Goal: Task Accomplishment & Management: Complete application form

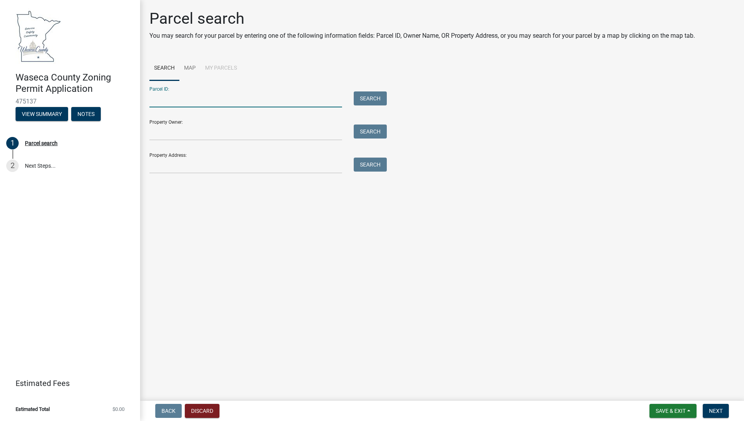
click at [191, 94] on input "Parcel ID:" at bounding box center [245, 99] width 193 height 16
type input "020180500"
click at [203, 128] on input "Property Owner:" at bounding box center [245, 132] width 193 height 16
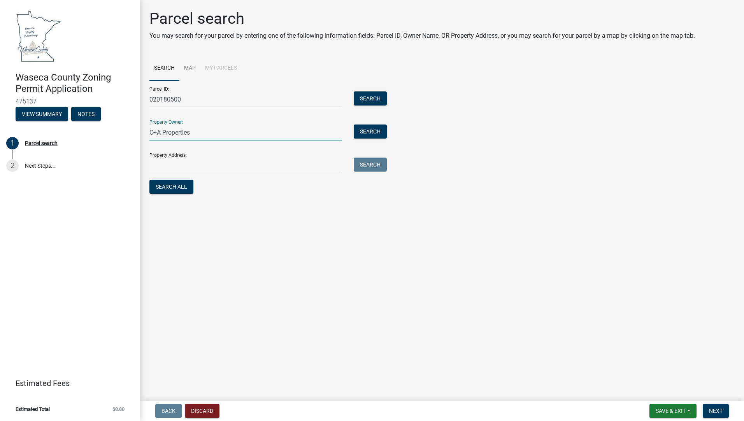
type input "C+A Properties"
click at [208, 162] on input "Property Address:" at bounding box center [245, 166] width 193 height 16
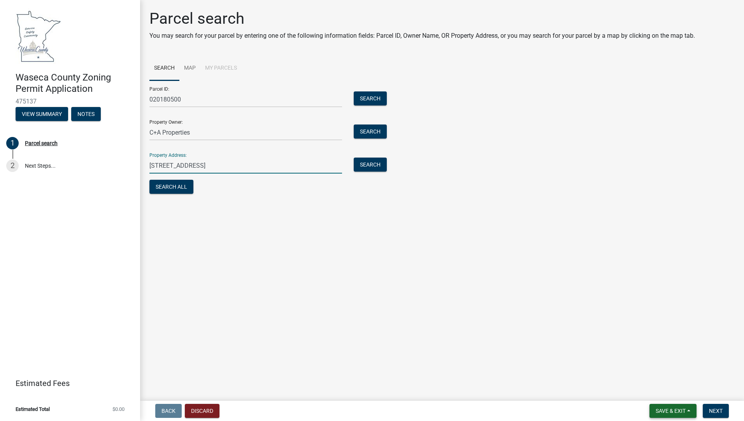
type input "[STREET_ADDRESS]"
click at [668, 408] on span "Save & Exit" at bounding box center [670, 411] width 30 height 6
click at [662, 390] on button "Save & Exit" at bounding box center [665, 390] width 62 height 19
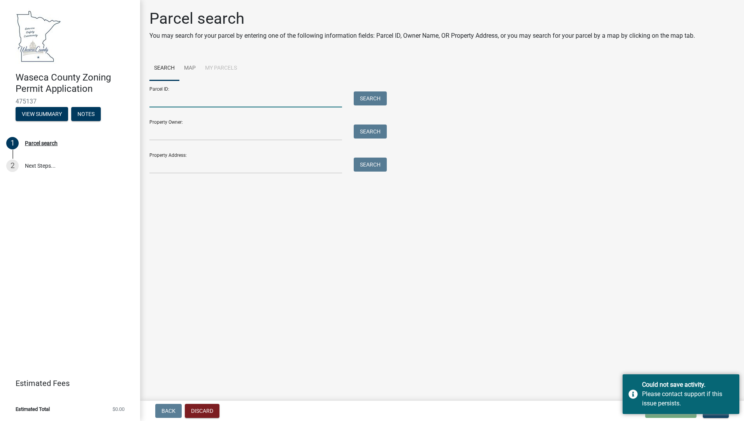
click at [214, 103] on input "Parcel ID:" at bounding box center [245, 99] width 193 height 16
type input "020810500"
click at [193, 128] on input "Property Owner:" at bounding box center [245, 132] width 193 height 16
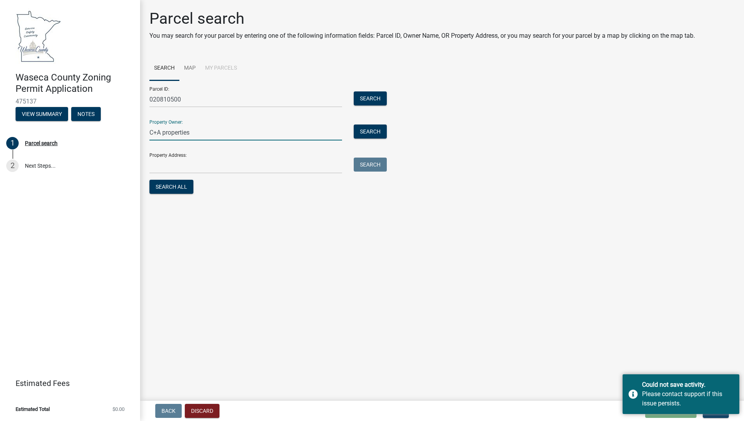
type input "C+A properties"
click at [209, 163] on input "Property Address:" at bounding box center [245, 166] width 193 height 16
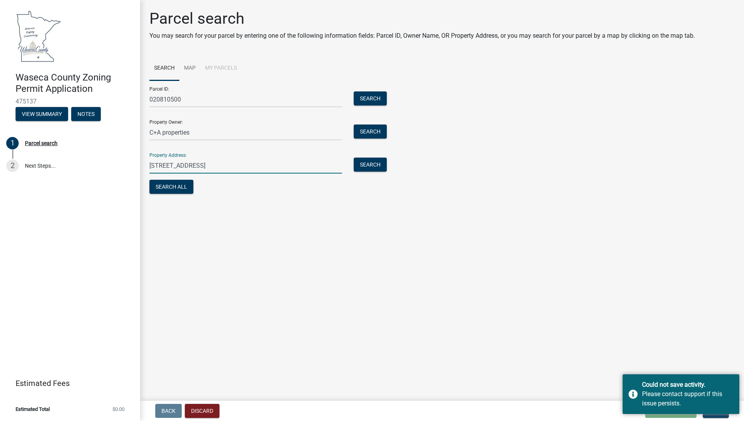
type input "[STREET_ADDRESS]"
click at [668, 347] on main "Parcel search You may search for your parcel by entering one of the following i…" at bounding box center [442, 198] width 604 height 397
drag, startPoint x: 641, startPoint y: 382, endPoint x: 646, endPoint y: 339, distance: 43.5
click at [646, 339] on body "Internet Explorer does NOT work with GeoPermits. Get a new browser for more sec…" at bounding box center [372, 210] width 744 height 421
drag, startPoint x: 646, startPoint y: 339, endPoint x: 581, endPoint y: 378, distance: 75.7
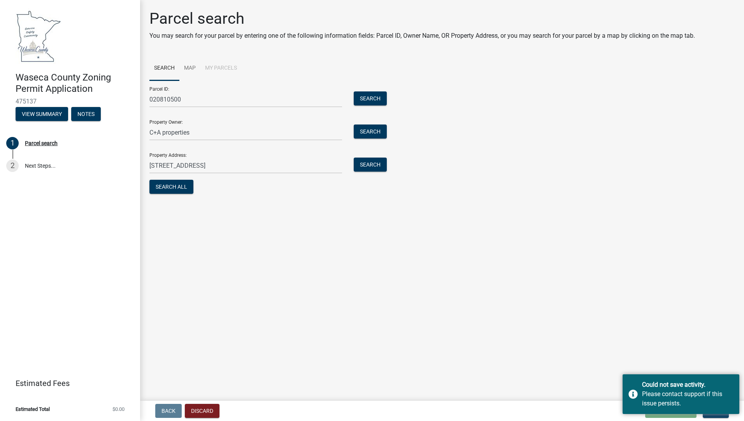
click at [580, 378] on main "Parcel search You may search for your parcel by entering one of the following i…" at bounding box center [442, 198] width 604 height 397
click at [631, 394] on div "Could not save activity. Please contact support if this issue persists." at bounding box center [680, 394] width 117 height 40
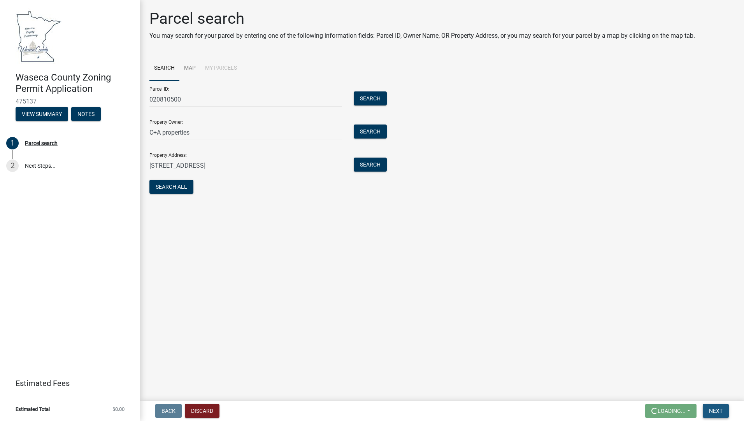
click at [716, 411] on span "Next" at bounding box center [716, 411] width 14 height 6
click at [369, 98] on button "Search" at bounding box center [370, 98] width 33 height 14
click at [374, 163] on button "Search" at bounding box center [370, 165] width 33 height 14
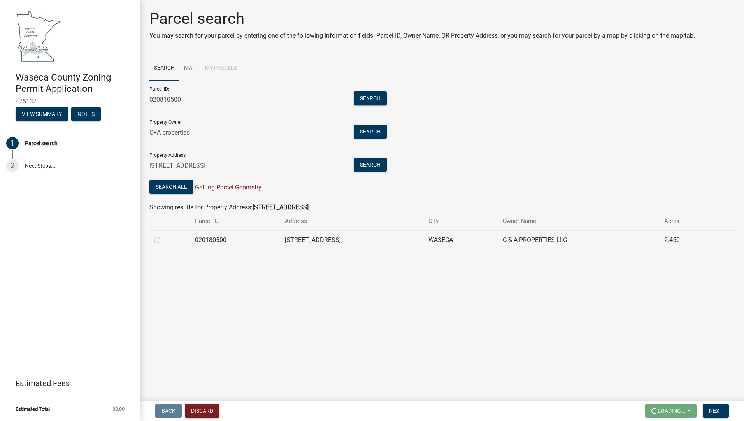
drag, startPoint x: 158, startPoint y: 240, endPoint x: 156, endPoint y: 248, distance: 8.3
click at [163, 235] on label at bounding box center [163, 235] width 0 height 0
click at [163, 240] on input "radio" at bounding box center [165, 237] width 5 height 5
radio input "true"
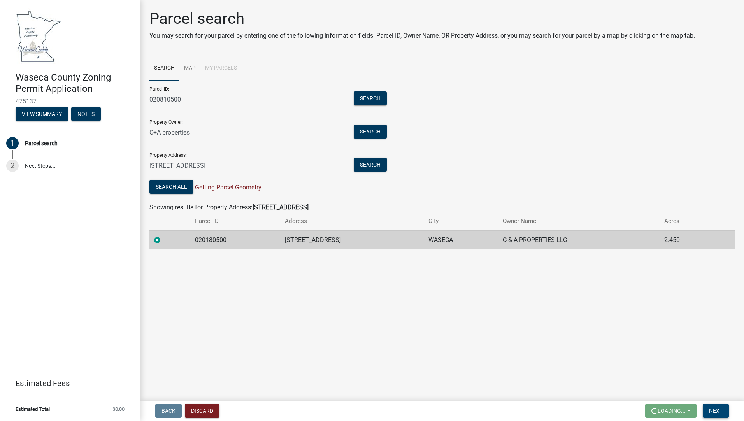
click at [715, 409] on span "Next" at bounding box center [716, 411] width 14 height 6
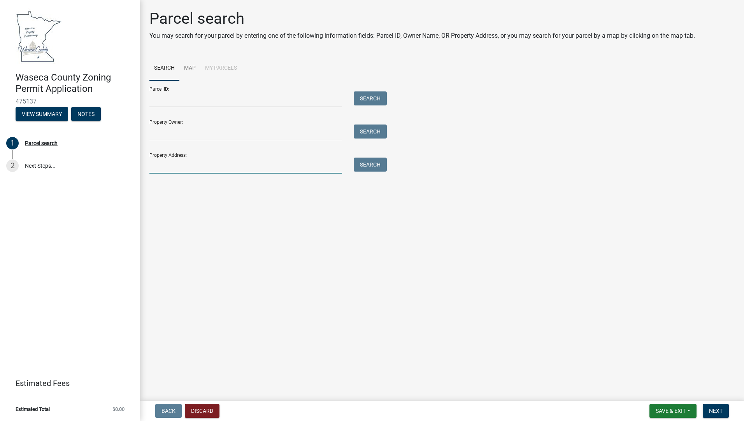
click at [184, 161] on input "Property Address:" at bounding box center [245, 166] width 193 height 16
type input "2"
type input "[STREET_ADDRESS]"
click at [364, 162] on button "Search" at bounding box center [370, 165] width 33 height 14
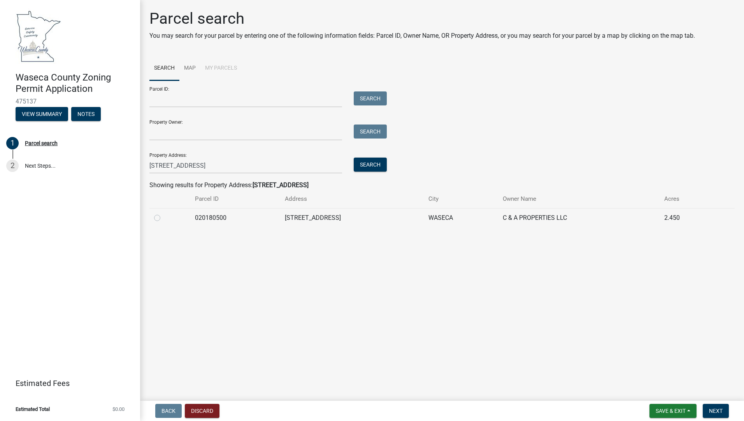
click at [163, 213] on label at bounding box center [163, 213] width 0 height 0
click at [163, 218] on input "radio" at bounding box center [165, 215] width 5 height 5
radio input "true"
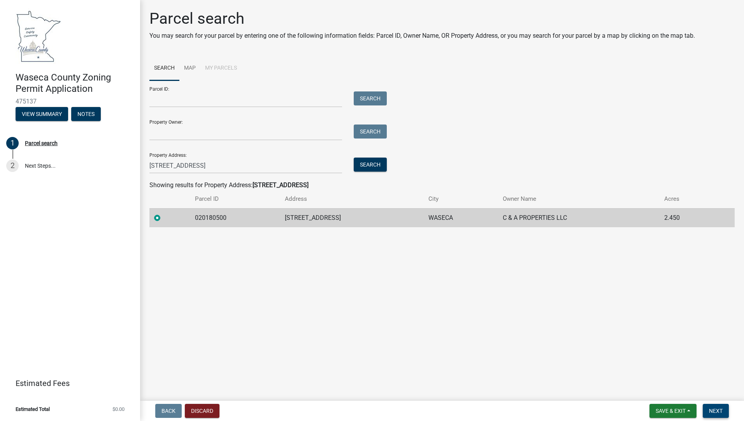
click at [714, 408] on span "Next" at bounding box center [716, 411] width 14 height 6
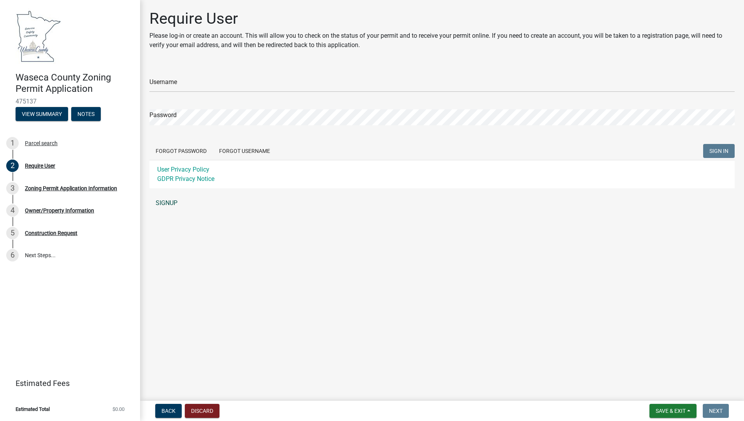
click at [164, 201] on link "SIGNUP" at bounding box center [441, 203] width 585 height 16
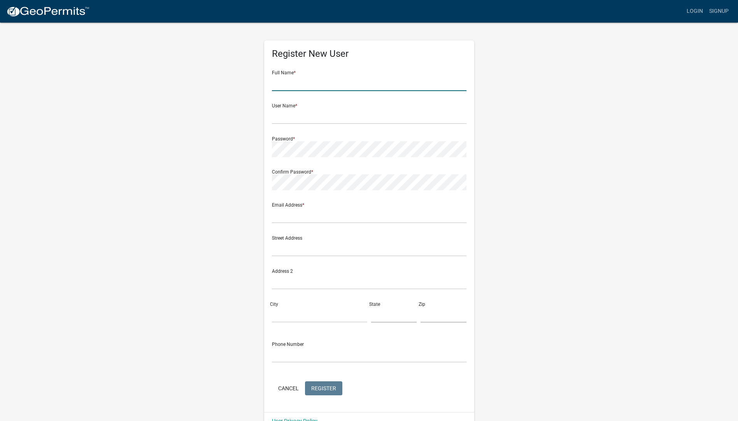
click at [338, 81] on input "text" at bounding box center [369, 83] width 194 height 16
click at [309, 115] on input "text" at bounding box center [369, 116] width 194 height 16
click at [314, 79] on input "corey" at bounding box center [369, 83] width 194 height 16
type input "corey neid"
click at [307, 113] on input "text" at bounding box center [369, 116] width 194 height 16
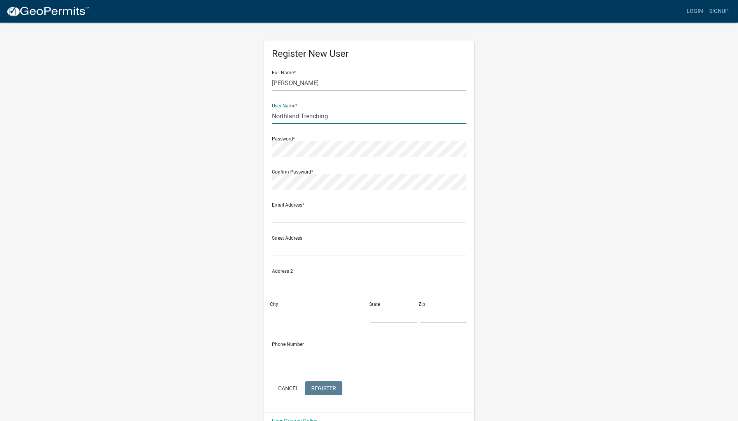
type input "Northland Trenching"
click at [317, 215] on input "text" at bounding box center [369, 215] width 194 height 16
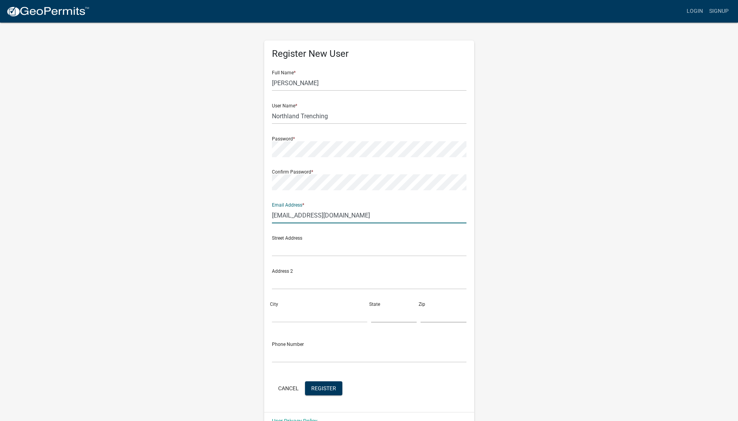
drag, startPoint x: 326, startPoint y: 215, endPoint x: 361, endPoint y: 217, distance: 35.0
click at [327, 215] on input "ntecorey@hickoryteh.net" at bounding box center [369, 215] width 194 height 16
type input "[EMAIL_ADDRESS][DOMAIN_NAME]"
click at [347, 245] on input "text" at bounding box center [369, 248] width 194 height 16
type input "12929 410th Ave"
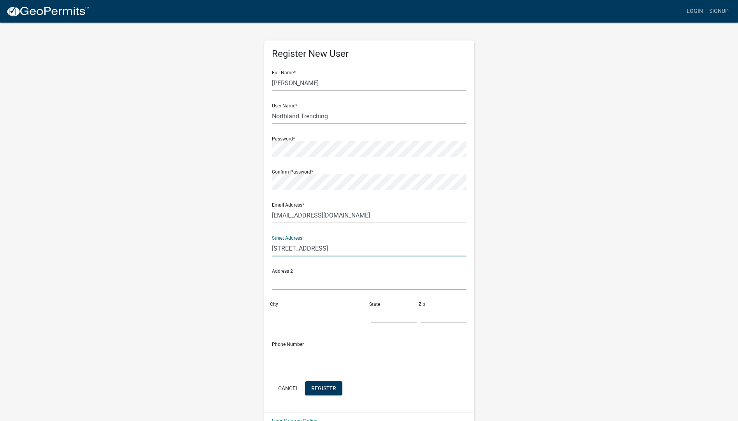
type input "12929 410th Ave"
type input "5074612586"
click at [306, 312] on input "City" at bounding box center [319, 314] width 95 height 16
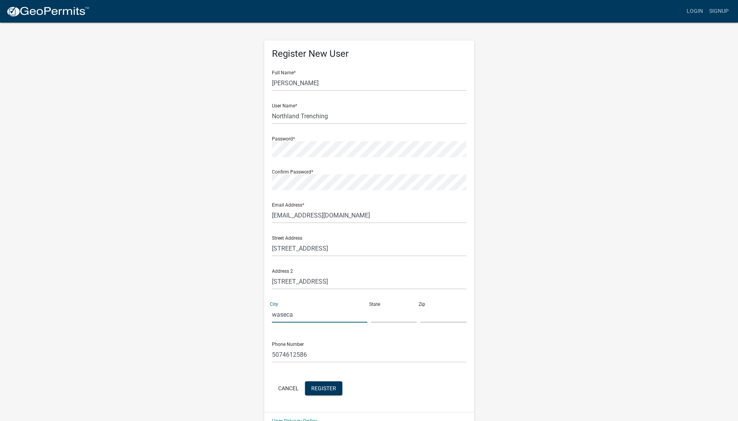
type input "waseca"
click at [388, 314] on input "text" at bounding box center [394, 314] width 46 height 16
type input "mn"
click at [440, 316] on input "text" at bounding box center [443, 314] width 46 height 16
type input "56093"
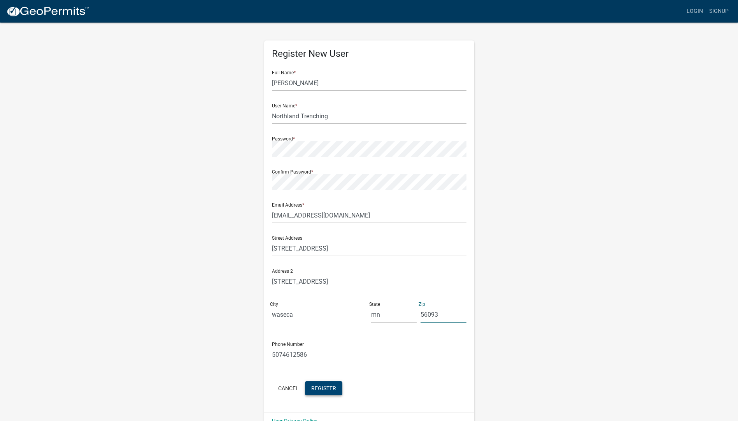
click at [323, 385] on span "Register" at bounding box center [323, 388] width 25 height 6
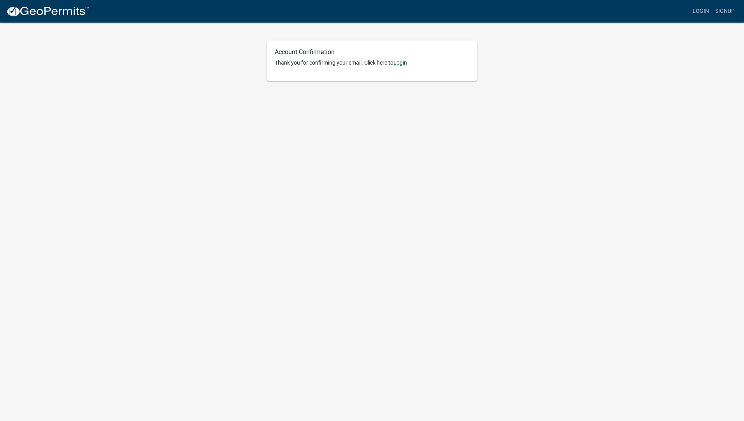
click at [402, 61] on link "Login" at bounding box center [400, 63] width 14 height 6
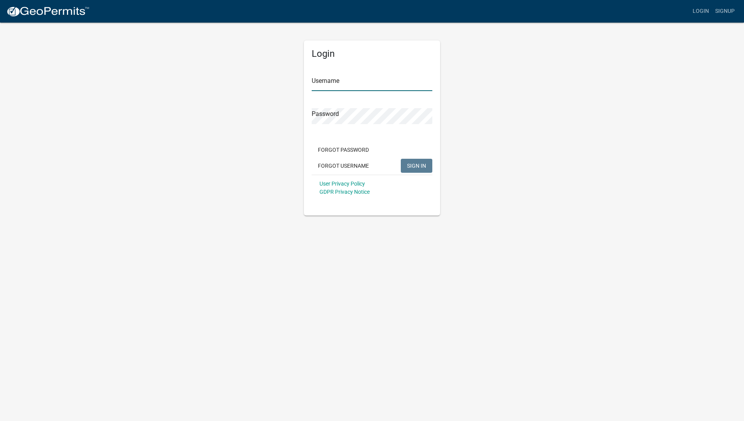
type input "Northland Trenching"
click at [377, 75] on input "Northland Trenching" at bounding box center [372, 83] width 121 height 16
click at [413, 168] on span "SIGN IN" at bounding box center [416, 165] width 19 height 6
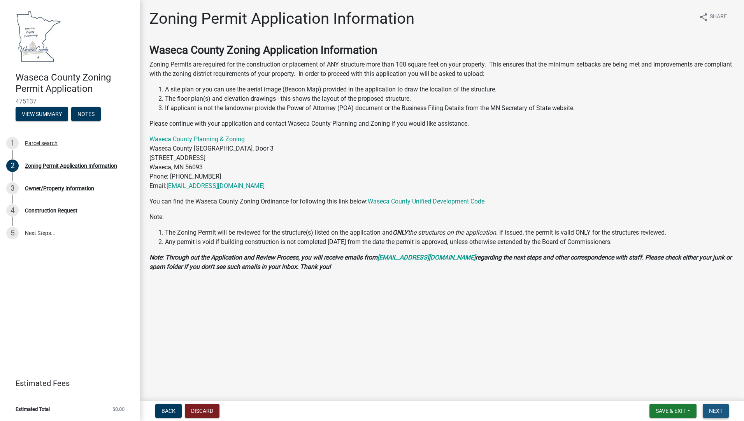
click at [716, 407] on button "Next" at bounding box center [715, 411] width 26 height 14
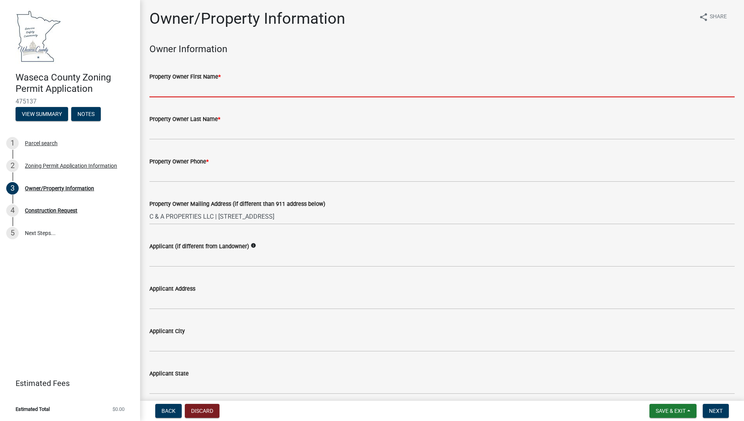
click at [232, 90] on input "Property Owner First Name *" at bounding box center [441, 89] width 585 height 16
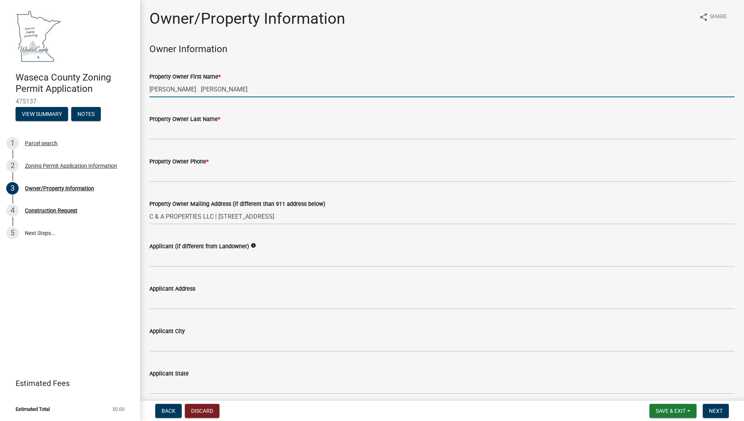
click at [236, 85] on input "[PERSON_NAME] [PERSON_NAME]" at bounding box center [441, 89] width 585 height 16
type input "[PERSON_NAME]"
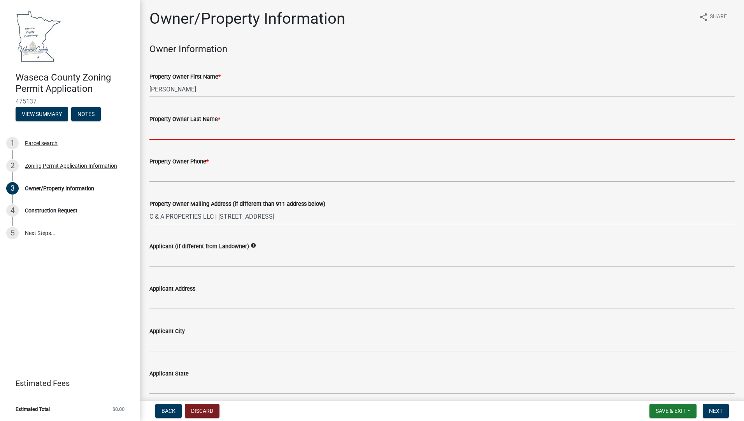
click at [195, 131] on input "Property Owner Last Name *" at bounding box center [441, 132] width 585 height 16
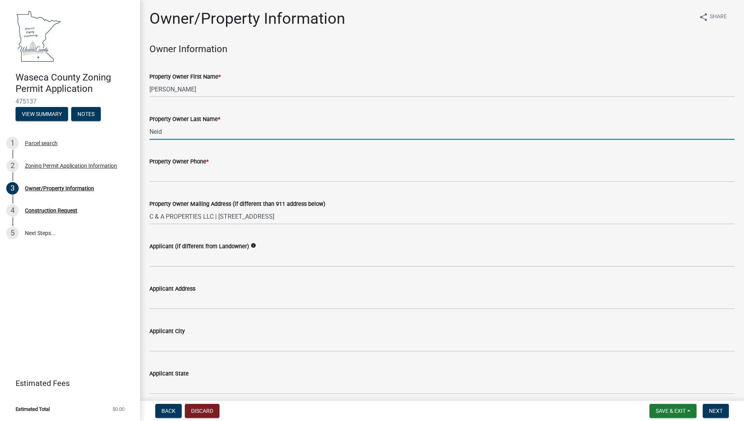
type input "Neid"
click at [198, 90] on input "[PERSON_NAME]" at bounding box center [441, 89] width 585 height 16
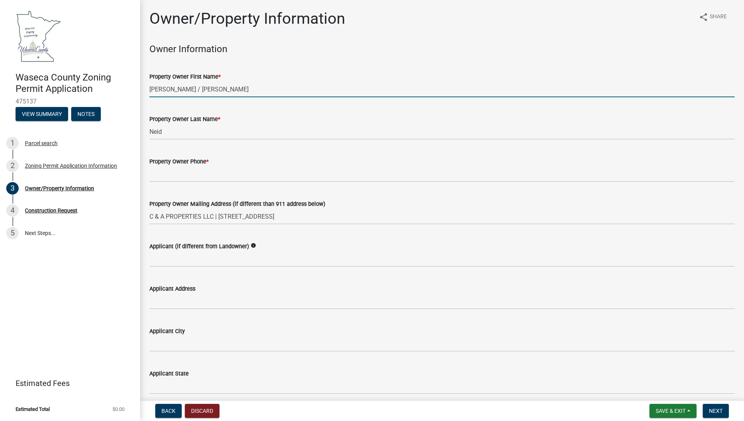
type input "[PERSON_NAME] / [PERSON_NAME]"
click at [183, 135] on input "Neid" at bounding box center [441, 132] width 585 height 16
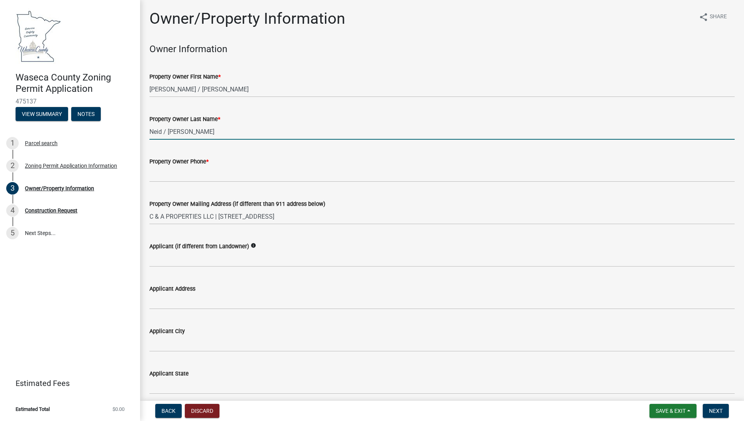
type input "Neid / [PERSON_NAME]"
click at [198, 177] on input "Property Owner Phone *" at bounding box center [441, 174] width 585 height 16
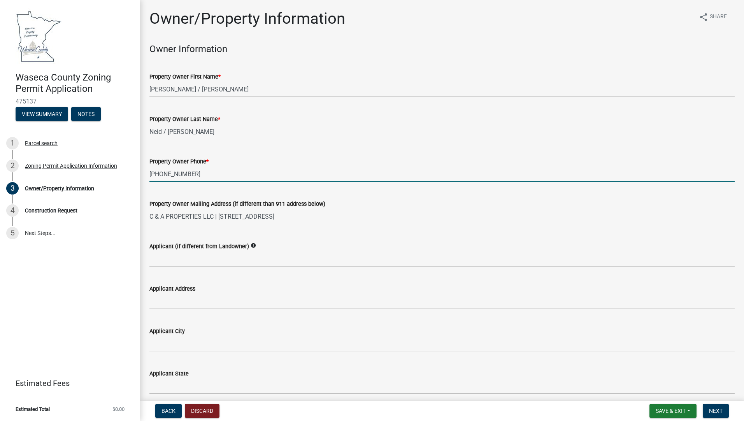
type input "[PHONE_NUMBER]"
click at [241, 299] on input "Applicant Address" at bounding box center [441, 301] width 585 height 16
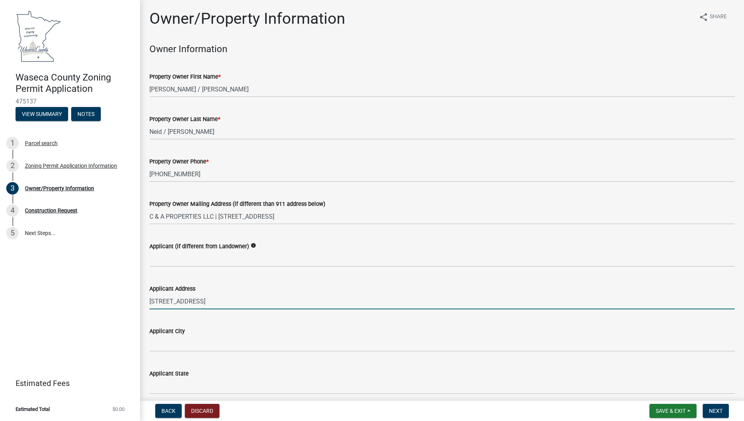
type input "[STREET_ADDRESS]"
click at [207, 341] on input "Applicant City" at bounding box center [441, 344] width 585 height 16
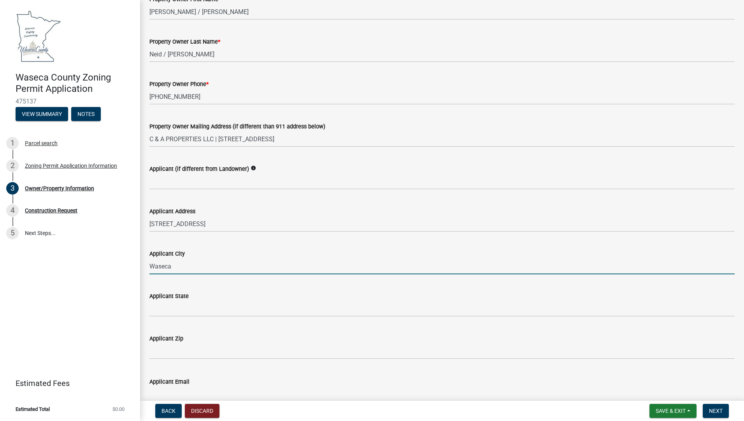
scroll to position [78, 0]
type input "Waseca"
click at [199, 307] on input "Applicant State" at bounding box center [441, 308] width 585 height 16
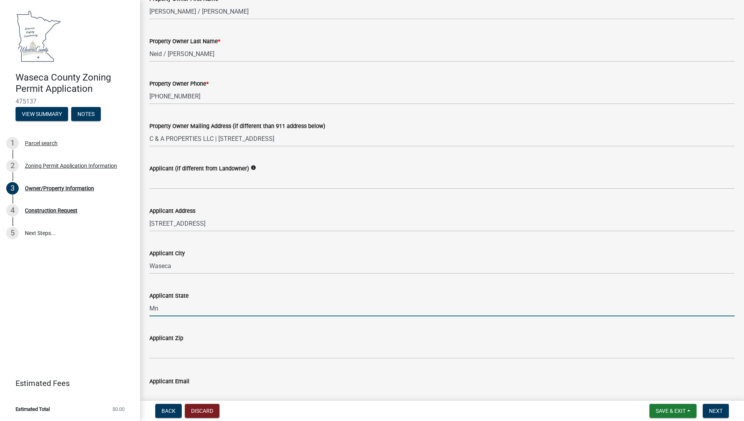
type input "Mn"
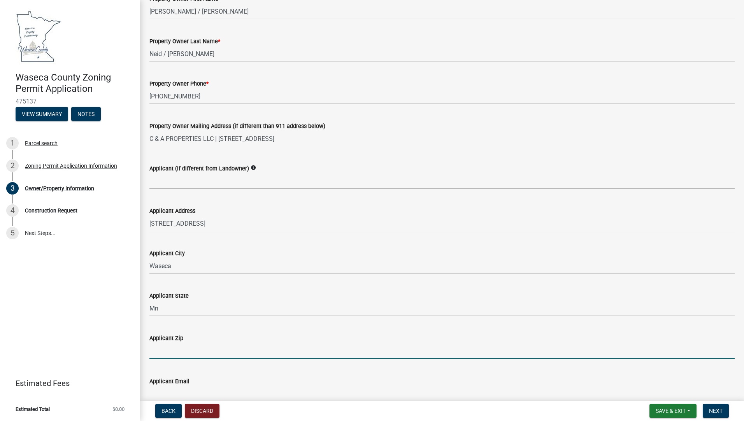
click at [173, 346] on input "text" at bounding box center [441, 351] width 585 height 16
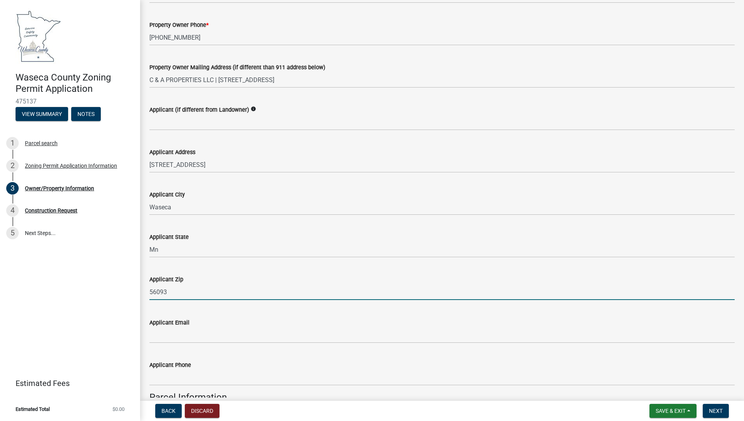
scroll to position [156, 0]
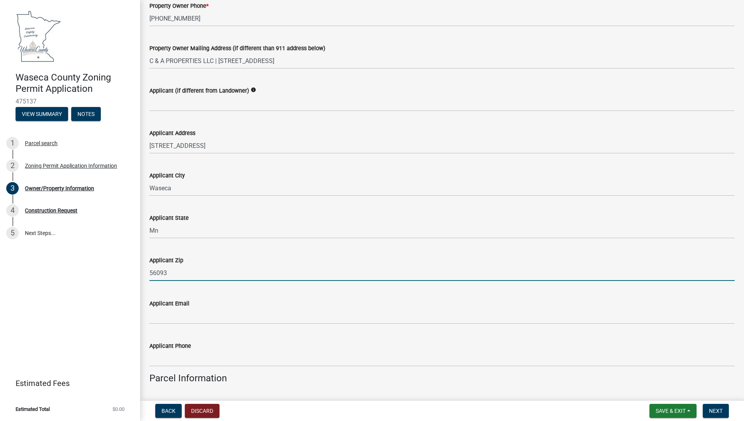
type input "56093"
click at [210, 307] on div "Applicant Email" at bounding box center [441, 303] width 585 height 9
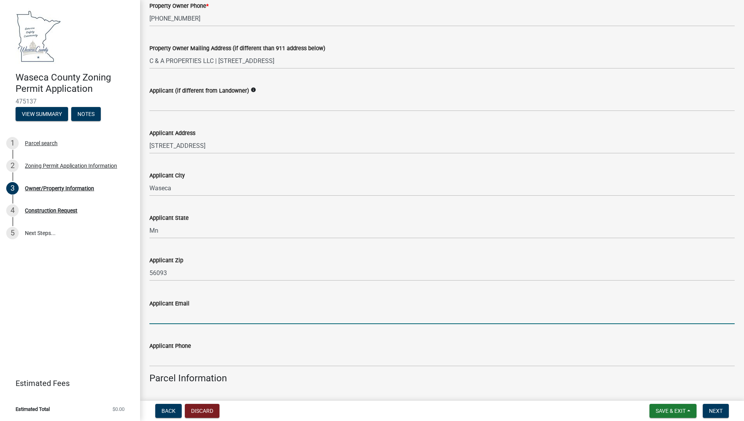
click at [196, 317] on input "Applicant Email" at bounding box center [441, 316] width 585 height 16
type input "ntecorey@hickorytech.net"
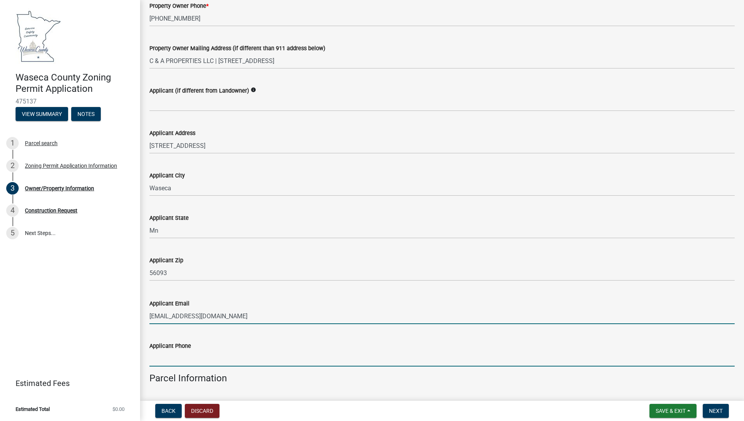
click at [177, 360] on input "Applicant Phone" at bounding box center [441, 358] width 585 height 16
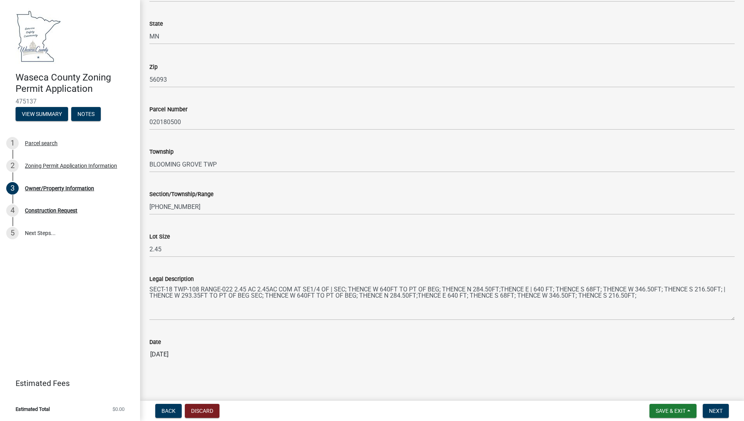
scroll to position [623, 0]
type input "507-835-4214"
click at [713, 409] on span "Next" at bounding box center [716, 411] width 14 height 6
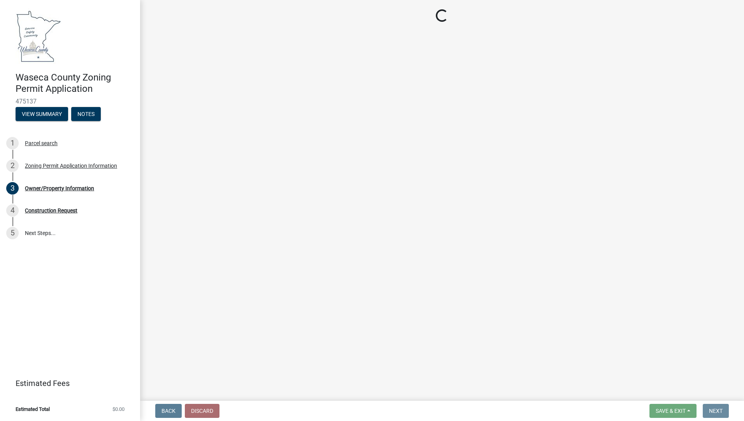
scroll to position [0, 0]
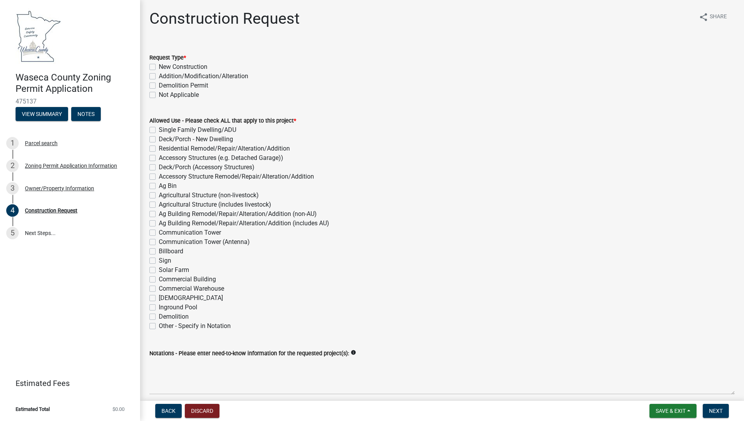
click at [159, 76] on label "Addition/Modification/Alteration" at bounding box center [203, 76] width 89 height 9
click at [159, 76] on input "Addition/Modification/Alteration" at bounding box center [161, 74] width 5 height 5
checkbox input "true"
checkbox input "false"
checkbox input "true"
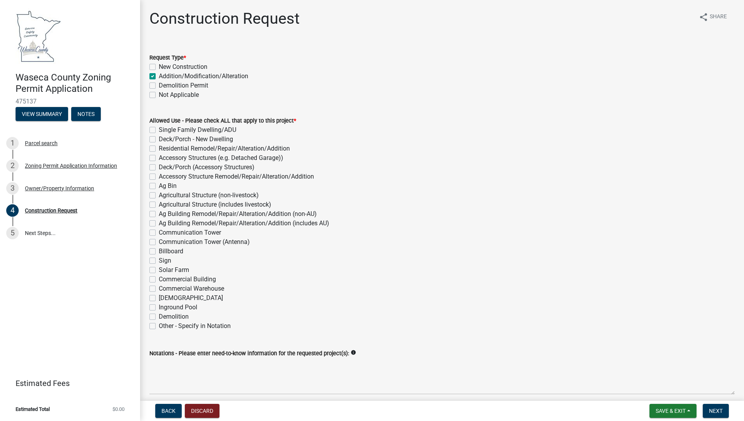
checkbox input "false"
click at [159, 68] on label "New Construction" at bounding box center [183, 66] width 49 height 9
click at [159, 67] on input "New Construction" at bounding box center [161, 64] width 5 height 5
checkbox input "true"
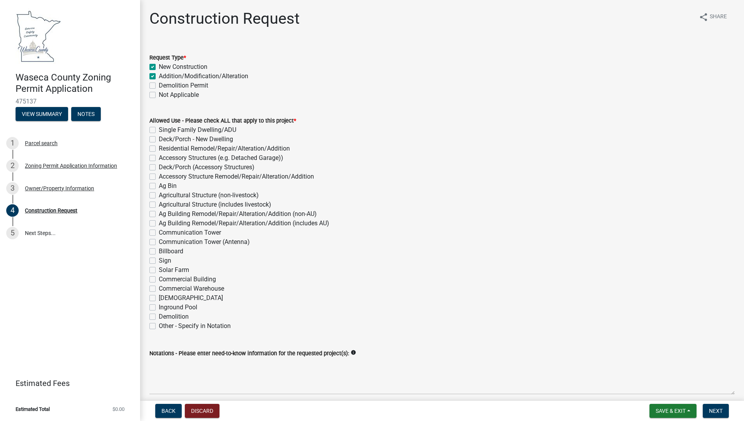
checkbox input "true"
checkbox input "false"
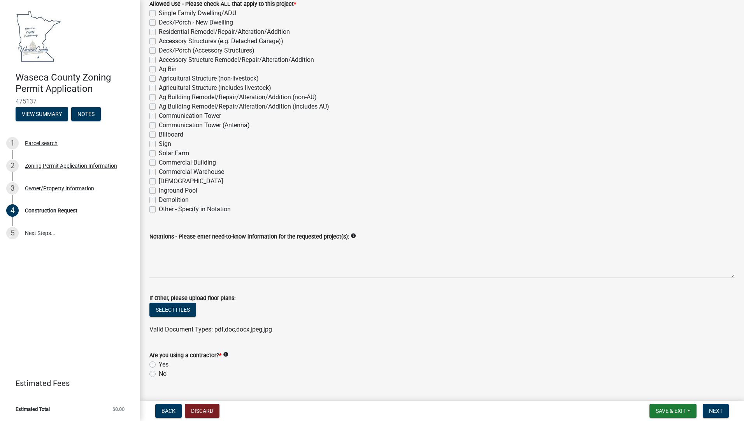
scroll to position [78, 0]
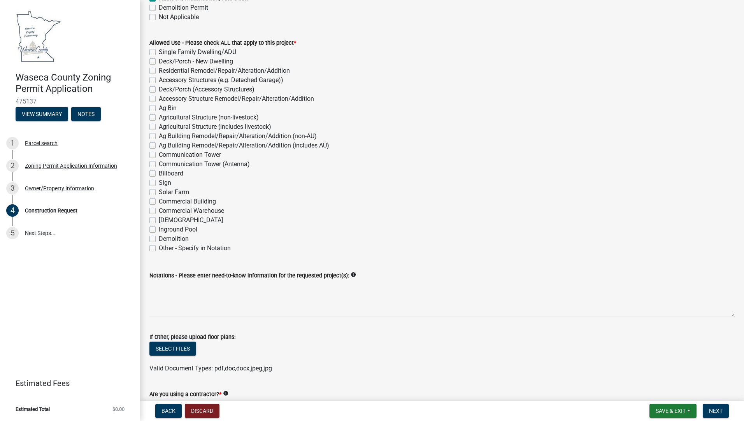
click at [159, 201] on label "Commercial Building" at bounding box center [187, 201] width 57 height 9
click at [159, 201] on input "Commercial Building" at bounding box center [161, 199] width 5 height 5
checkbox input "true"
checkbox input "false"
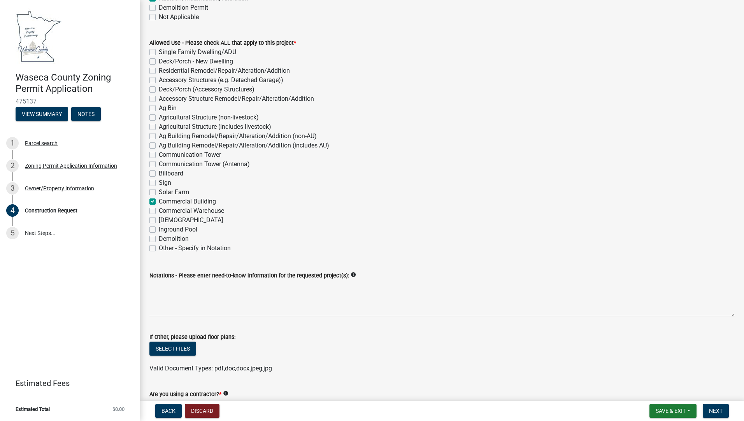
checkbox input "false"
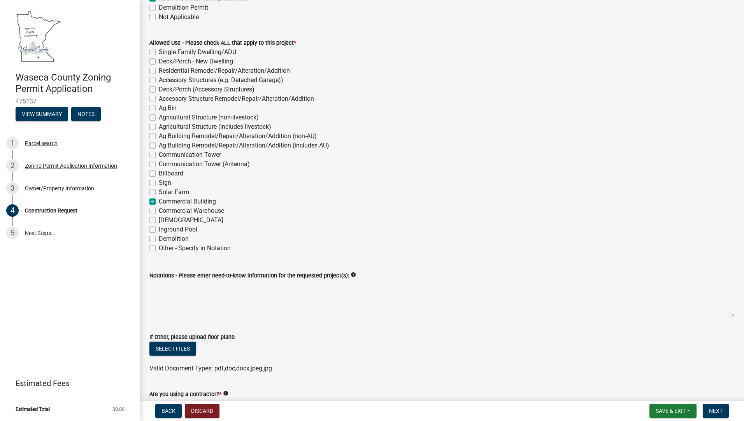
checkbox input "false"
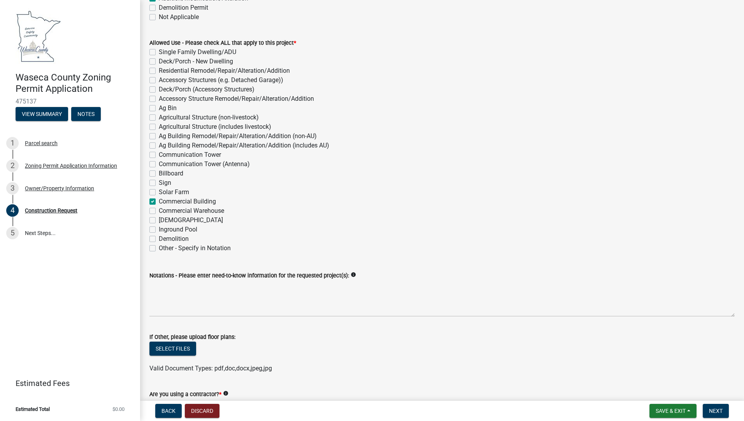
checkbox input "false"
checkbox input "true"
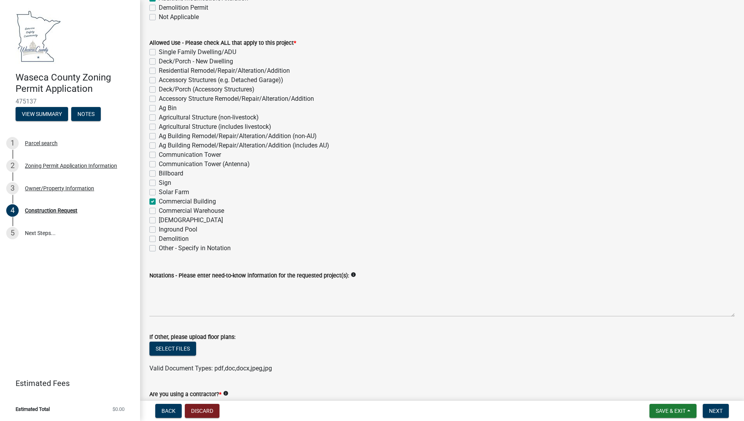
checkbox input "false"
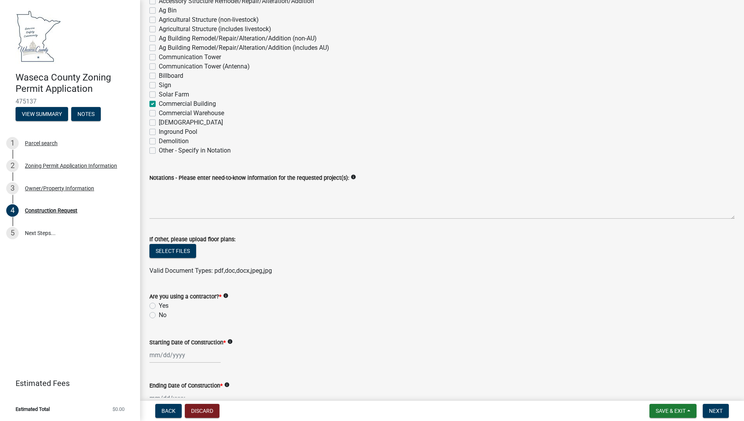
scroll to position [194, 0]
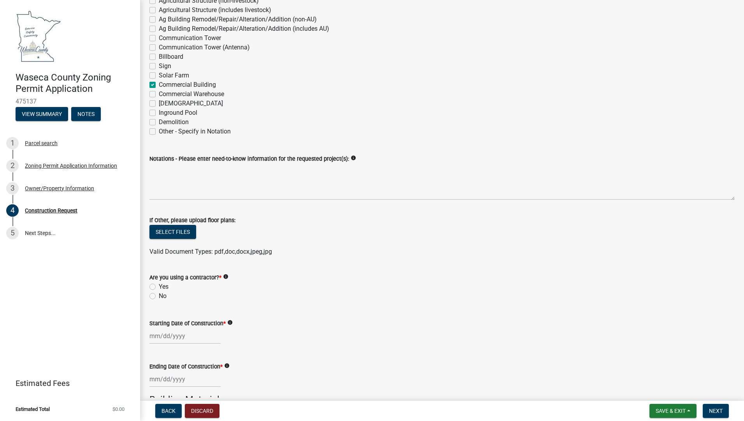
click at [159, 286] on label "Yes" at bounding box center [164, 286] width 10 height 9
click at [159, 286] on input "Yes" at bounding box center [161, 284] width 5 height 5
radio input "true"
click at [189, 337] on div at bounding box center [184, 336] width 71 height 16
select select "9"
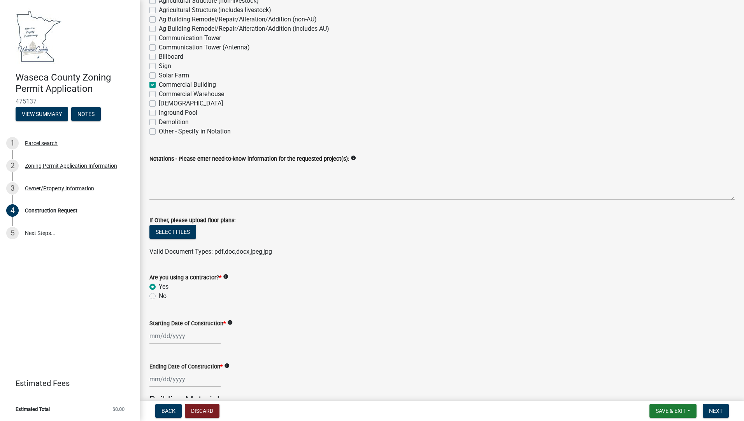
select select "2025"
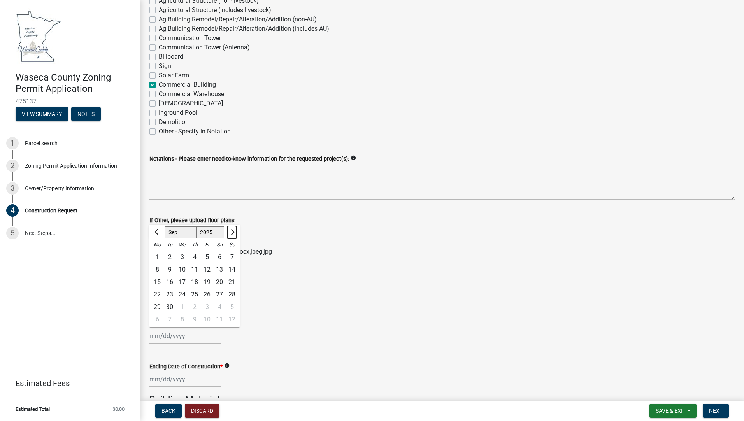
click at [231, 229] on button "Next month" at bounding box center [231, 232] width 9 height 12
select select "10"
click at [183, 282] on div "15" at bounding box center [182, 282] width 12 height 12
type input "10/15/2025"
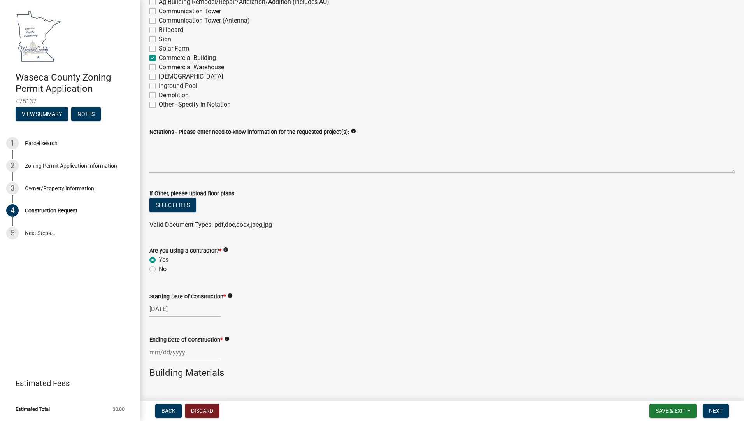
scroll to position [233, 0]
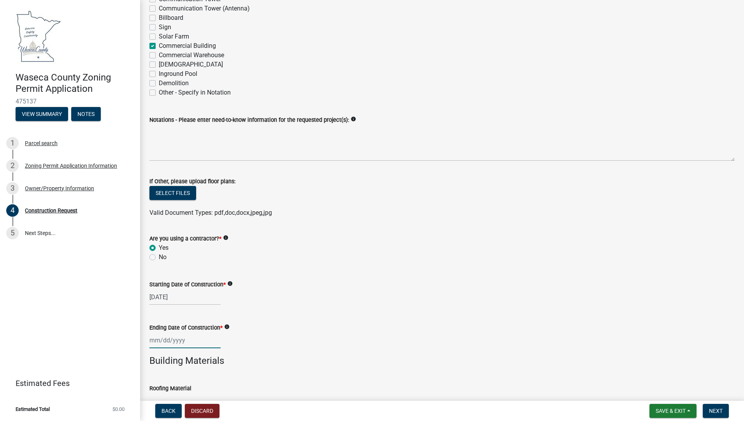
click at [184, 341] on div at bounding box center [184, 340] width 71 height 16
select select "9"
select select "2025"
click at [233, 236] on span "Next month" at bounding box center [232, 236] width 6 height 6
select select "10"
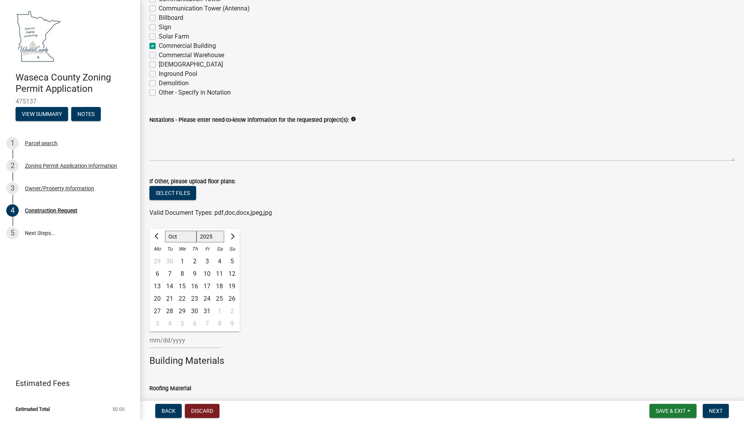
click at [216, 235] on select "1525 1526 1527 1528 1529 1530 1531 1532 1533 1534 1535 1536 1537 1538 1539 1540…" at bounding box center [210, 237] width 28 height 12
select select "2026"
click at [196, 231] on select "1525 1526 1527 1528 1529 1530 1531 1532 1533 1534 1535 1536 1537 1538 1539 1540…" at bounding box center [210, 237] width 28 height 12
click at [186, 236] on select "Jan Feb Mar Apr May Jun Jul Aug Sep Oct Nov Dec" at bounding box center [181, 237] width 32 height 12
select select "6"
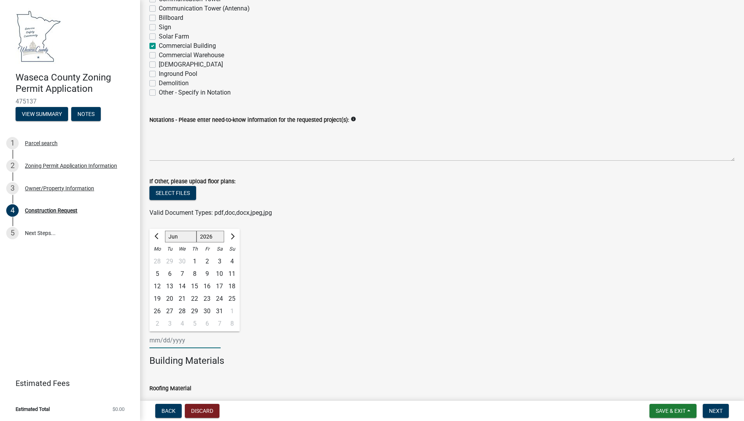
click at [165, 231] on select "Jan Feb Mar Apr May Jun Jul Aug Sep Oct Nov Dec" at bounding box center [181, 237] width 32 height 12
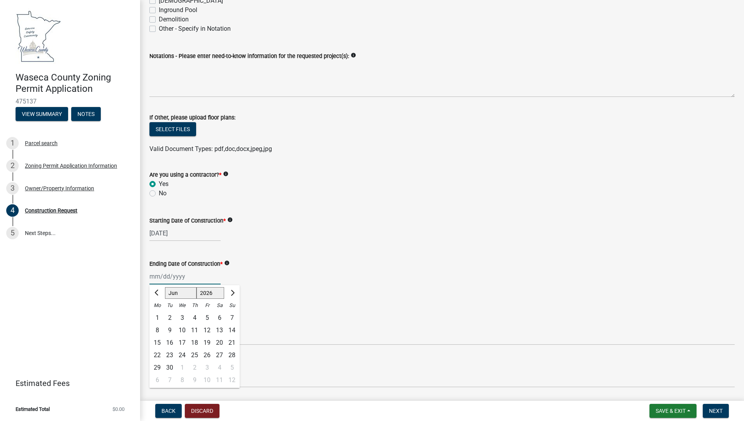
scroll to position [311, 0]
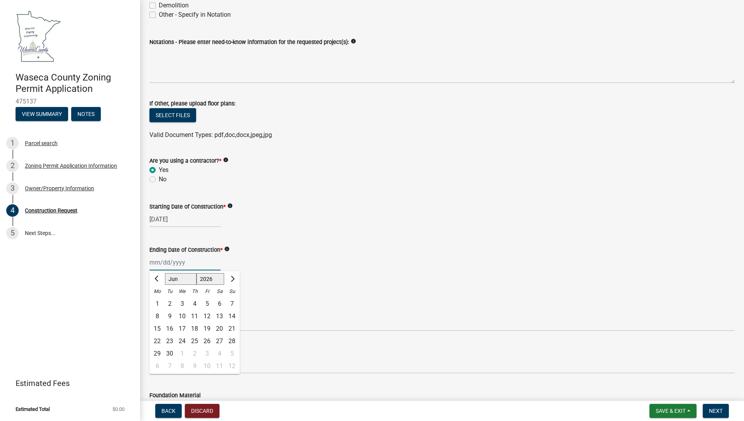
click at [161, 326] on div "15" at bounding box center [157, 328] width 12 height 12
type input "06/15/2026"
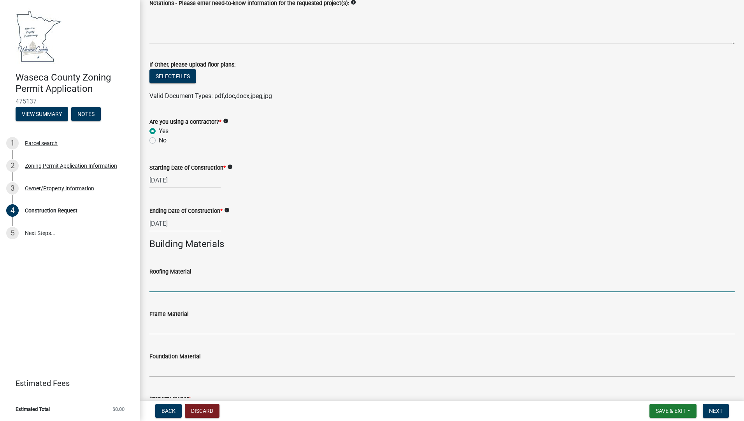
click at [234, 286] on input "Roofing Material" at bounding box center [441, 284] width 585 height 16
type input "Metal"
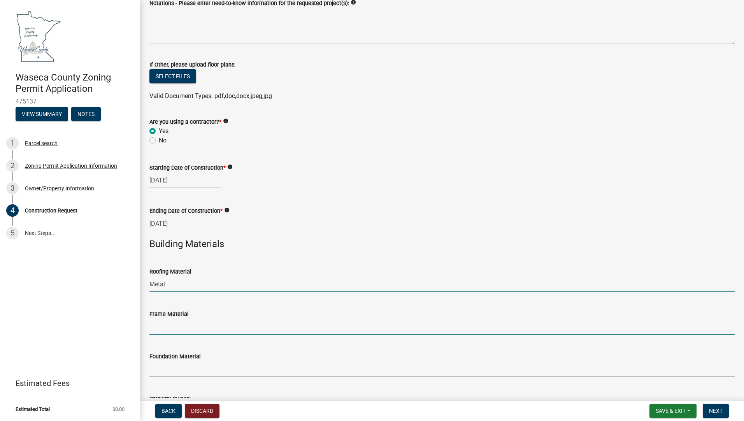
click at [217, 322] on input "Frame Material" at bounding box center [441, 327] width 585 height 16
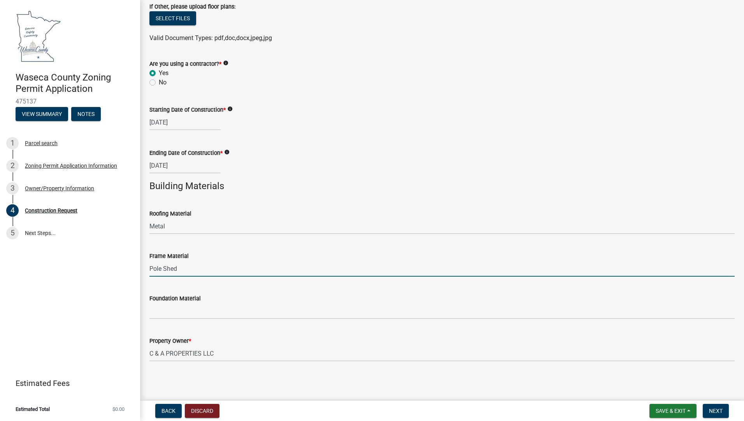
scroll to position [408, 0]
type input "Pole Shed"
click at [717, 409] on span "Next" at bounding box center [716, 411] width 14 height 6
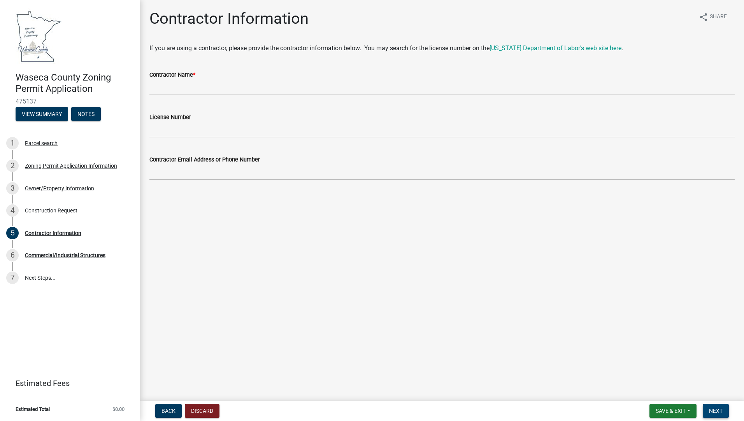
click at [716, 409] on span "Next" at bounding box center [716, 411] width 14 height 6
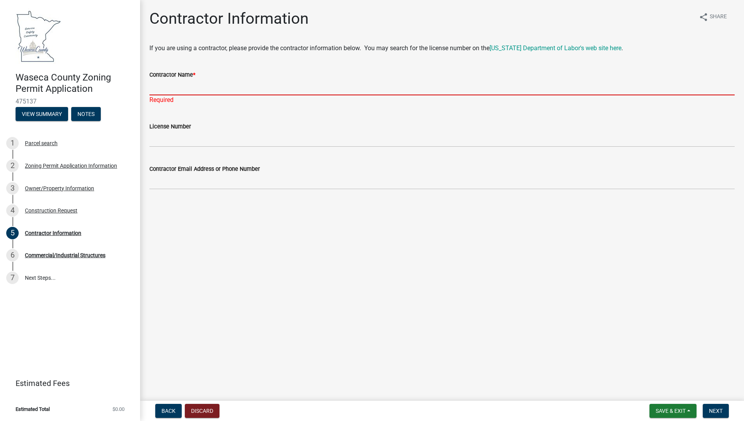
click at [195, 84] on input "Contractor Name *" at bounding box center [441, 87] width 585 height 16
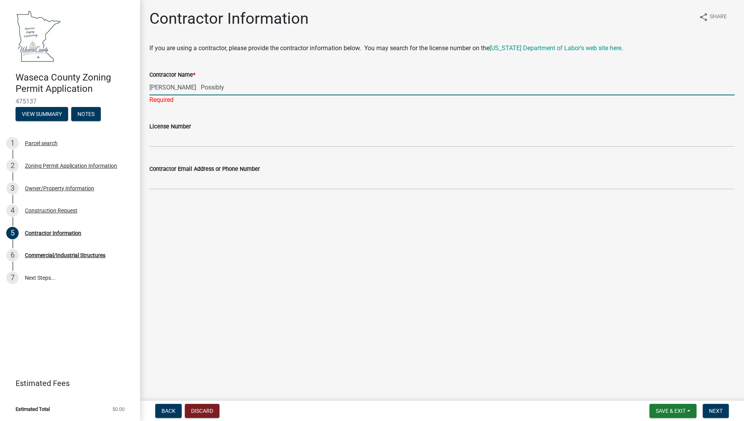
type input "Tyler Borchert Possibly"
click at [354, 220] on main "Contractor Information share Share If you are using a contractor, please provid…" at bounding box center [442, 198] width 604 height 397
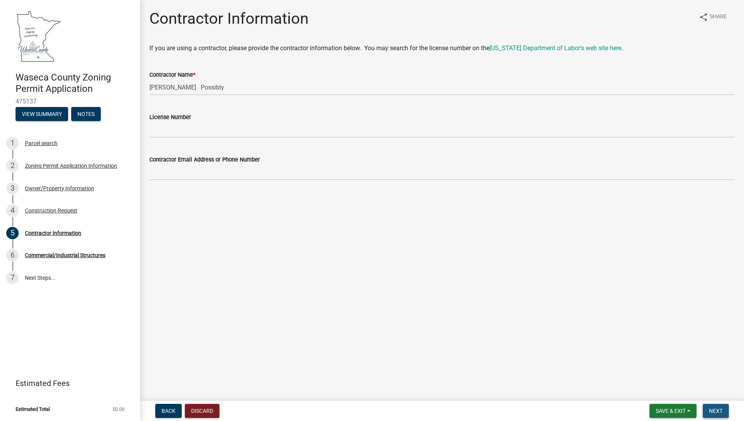
click at [713, 412] on span "Next" at bounding box center [716, 411] width 14 height 6
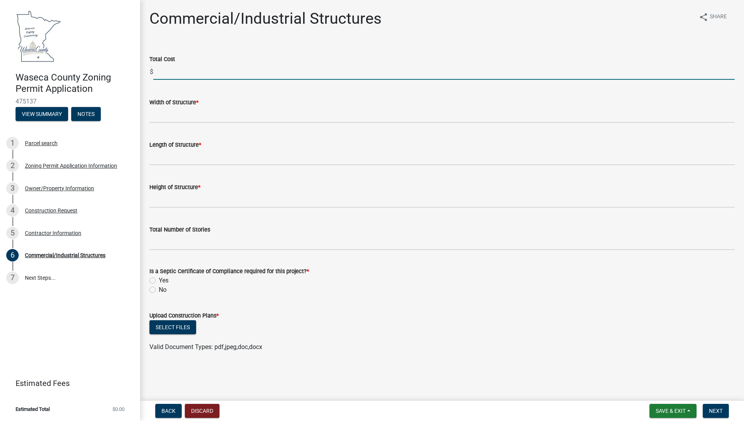
click at [175, 68] on input "text" at bounding box center [443, 72] width 581 height 16
type input "2"
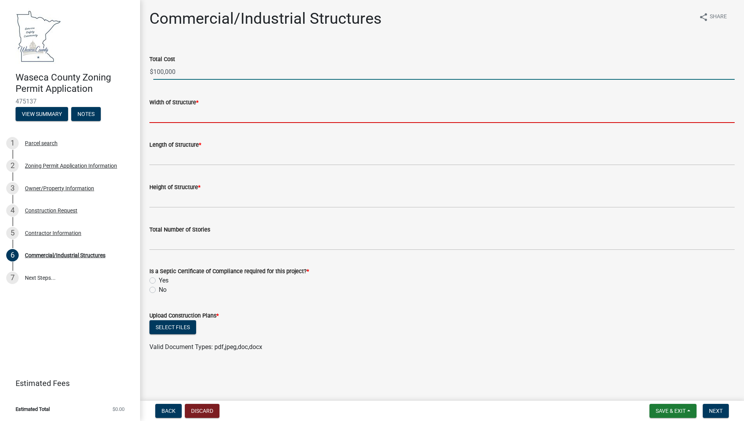
type input "100000"
click at [180, 112] on input "Width of Structure *" at bounding box center [441, 115] width 585 height 16
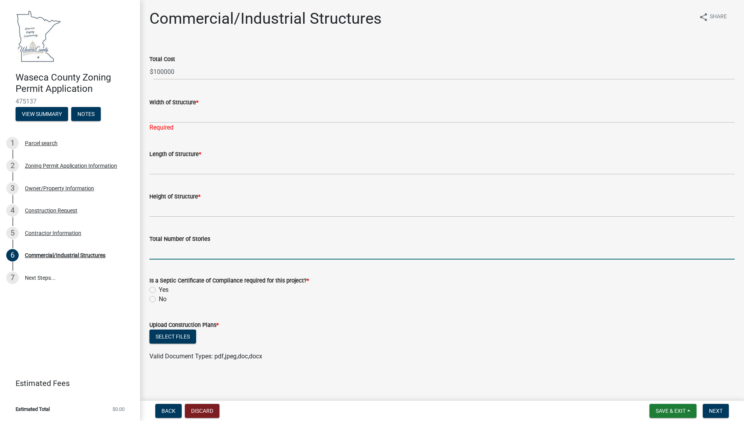
click at [202, 248] on input "text" at bounding box center [441, 251] width 585 height 16
type input "1"
click at [159, 299] on label "No" at bounding box center [163, 298] width 8 height 9
click at [159, 299] on input "No" at bounding box center [161, 296] width 5 height 5
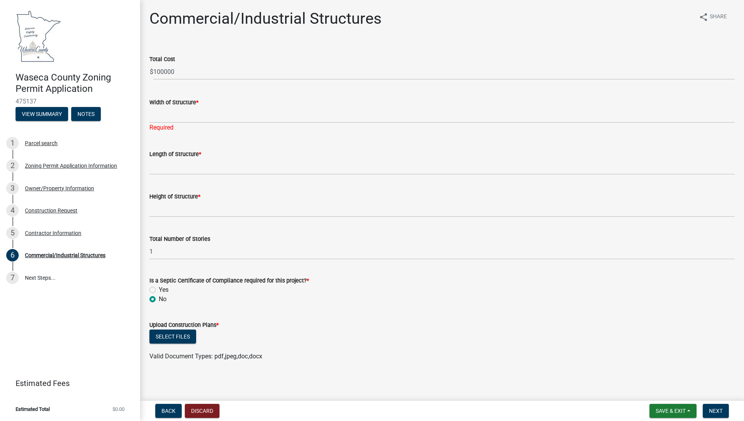
radio input "true"
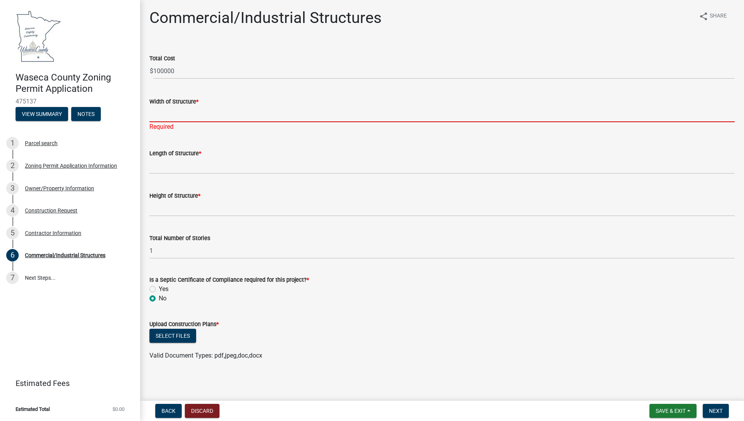
click at [193, 114] on input "Width of Structure *" at bounding box center [441, 114] width 585 height 16
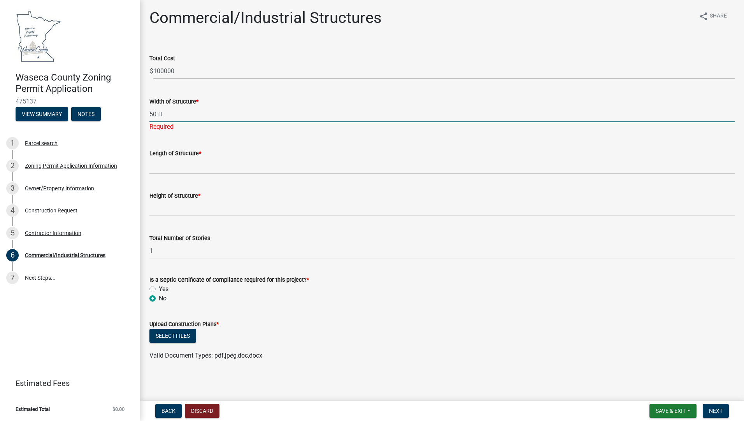
type input "50 ft"
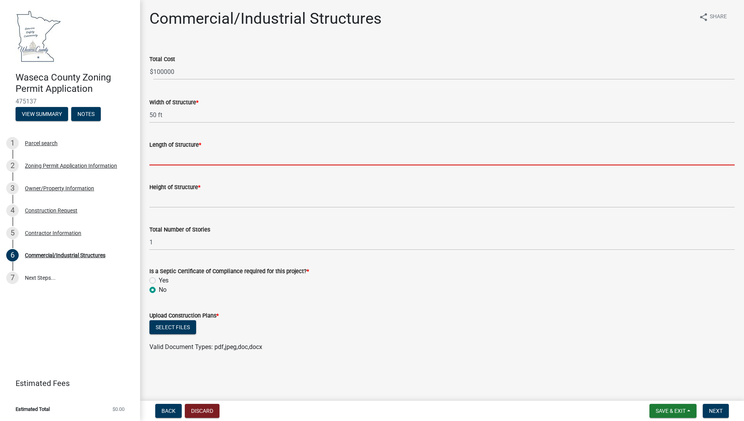
click at [173, 167] on wm-data-entity-input "Length of Structure *" at bounding box center [441, 150] width 585 height 42
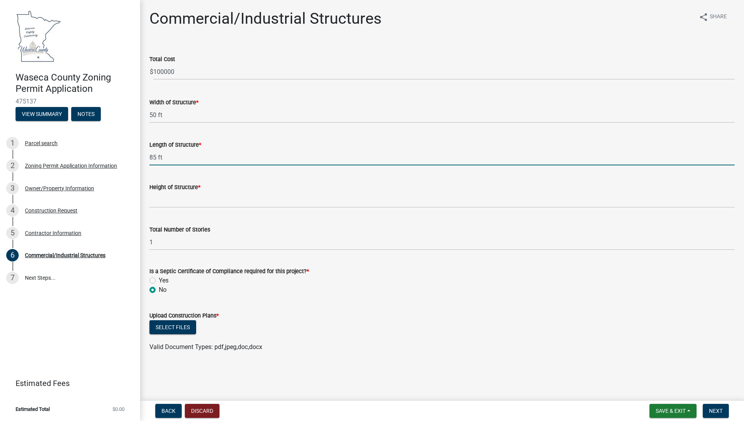
type input "85 ft"
click at [212, 192] on input "Height of Structure *" at bounding box center [441, 200] width 585 height 16
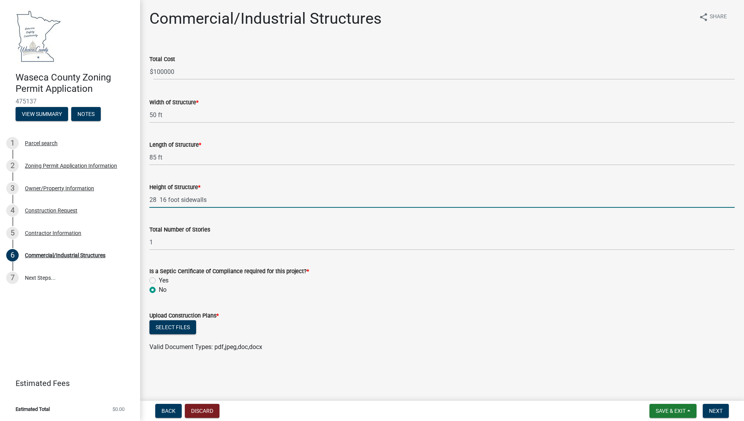
type input "28 16 foot sidewalls"
click at [178, 326] on button "Select files" at bounding box center [172, 327] width 47 height 14
drag, startPoint x: 221, startPoint y: 382, endPoint x: 195, endPoint y: 368, distance: 29.2
click at [196, 368] on main "Commercial/Industrial Structures share Share Total Cost $ 100000 Width of Struc…" at bounding box center [442, 198] width 604 height 397
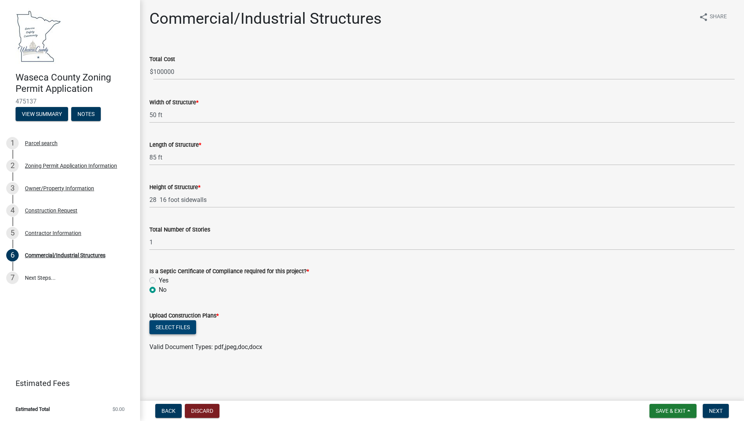
click at [168, 327] on button "Select files" at bounding box center [172, 327] width 47 height 14
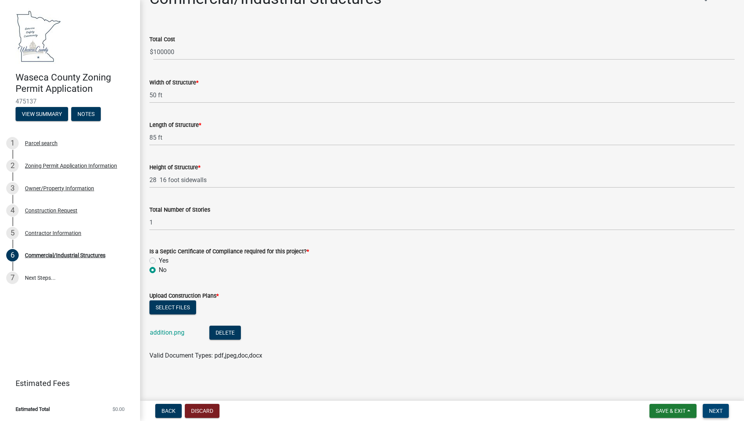
click at [718, 411] on span "Next" at bounding box center [716, 411] width 14 height 6
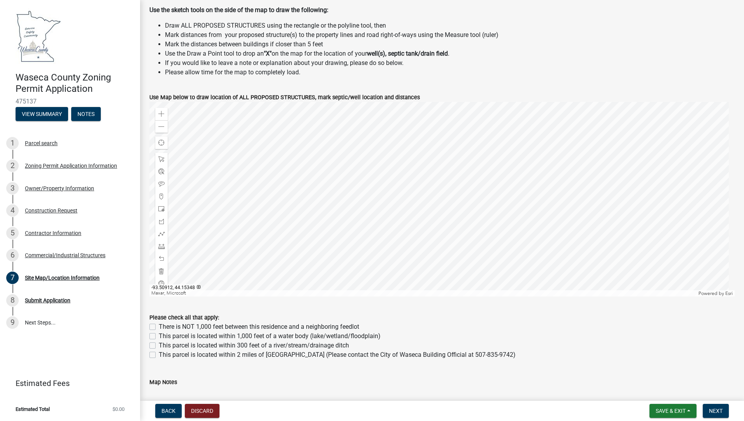
scroll to position [272, 0]
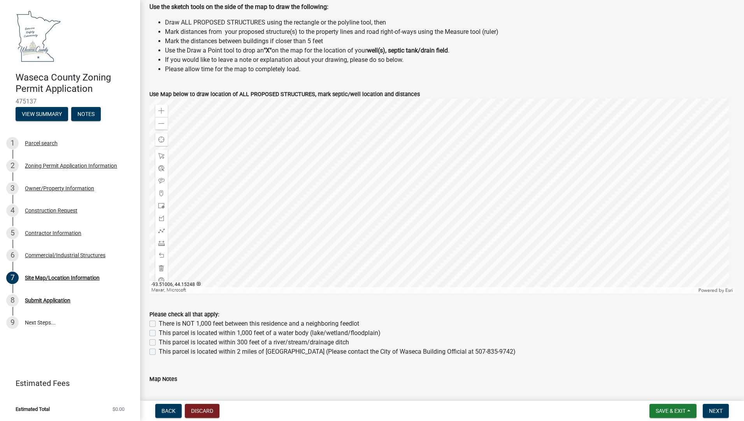
click at [149, 324] on div "Please check all that apply: There is NOT 1,000 feet between this residence and…" at bounding box center [442, 328] width 597 height 56
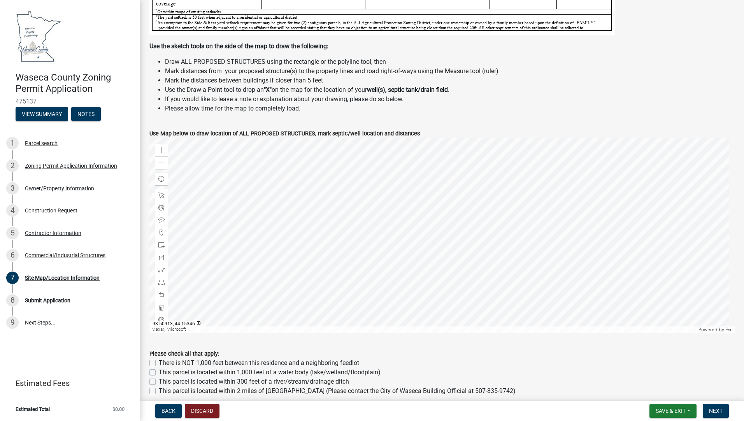
scroll to position [194, 0]
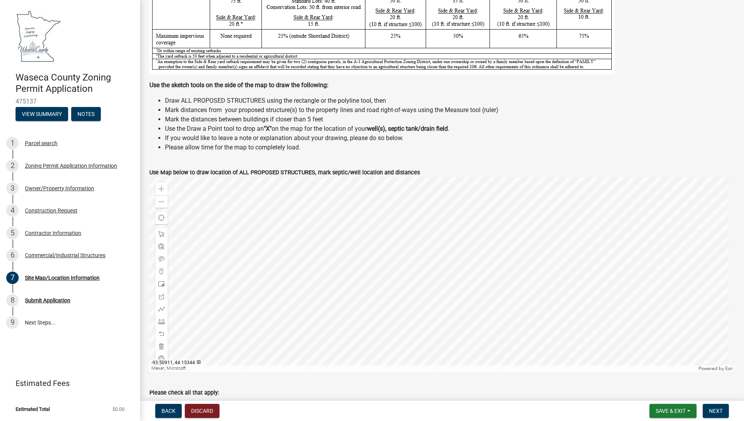
click at [369, 235] on div at bounding box center [441, 274] width 585 height 194
click at [161, 271] on span at bounding box center [161, 271] width 6 height 6
click at [360, 236] on div at bounding box center [441, 274] width 585 height 194
click at [364, 235] on div at bounding box center [441, 274] width 585 height 194
click at [336, 235] on div at bounding box center [441, 274] width 585 height 194
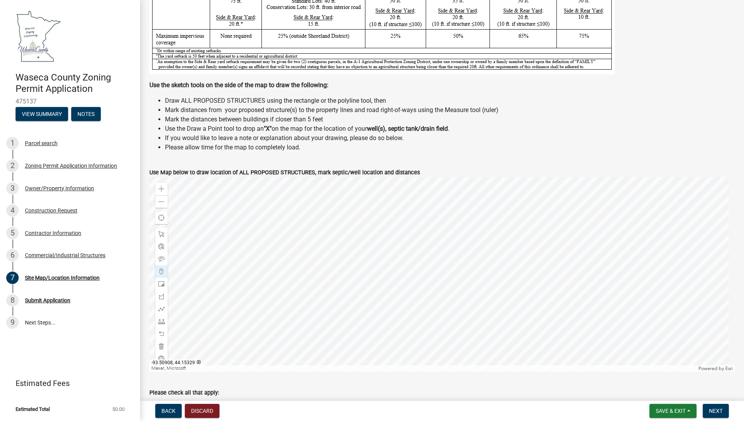
click at [365, 253] on div at bounding box center [441, 274] width 585 height 194
click at [336, 253] on div at bounding box center [441, 274] width 585 height 194
click at [257, 297] on div at bounding box center [441, 274] width 585 height 194
click at [160, 281] on span at bounding box center [161, 284] width 6 height 6
click at [365, 235] on div at bounding box center [441, 274] width 585 height 194
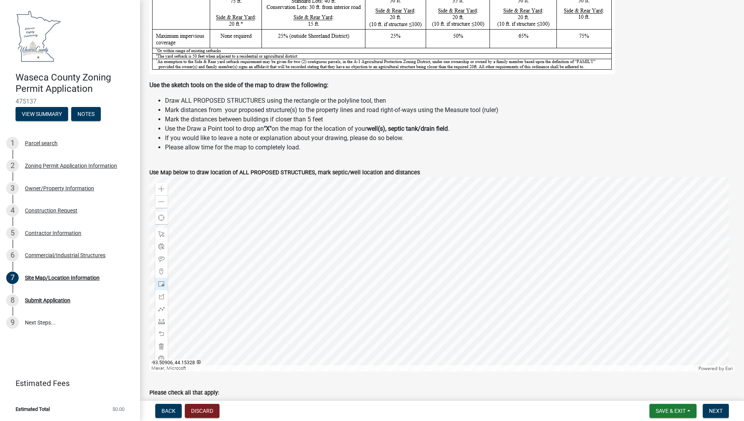
click at [366, 255] on div at bounding box center [441, 274] width 585 height 194
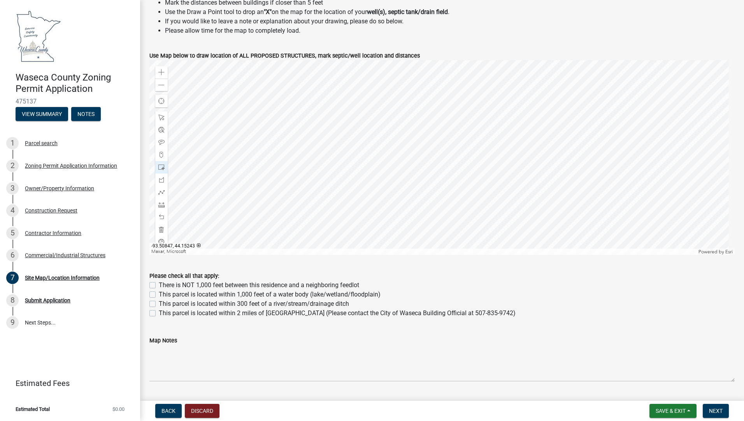
scroll to position [389, 0]
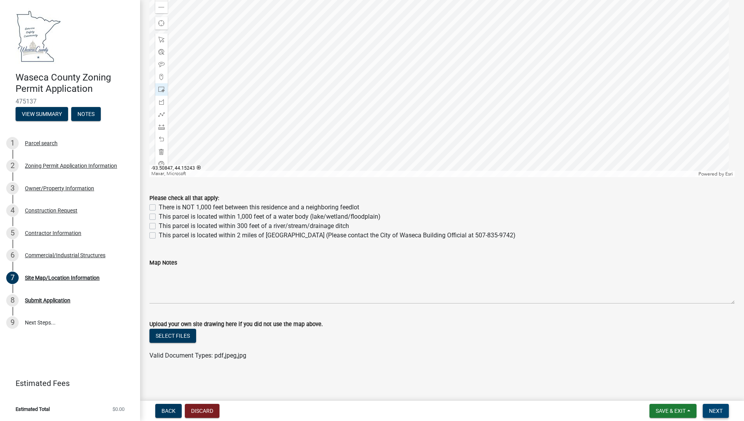
click at [710, 414] on button "Next" at bounding box center [715, 411] width 26 height 14
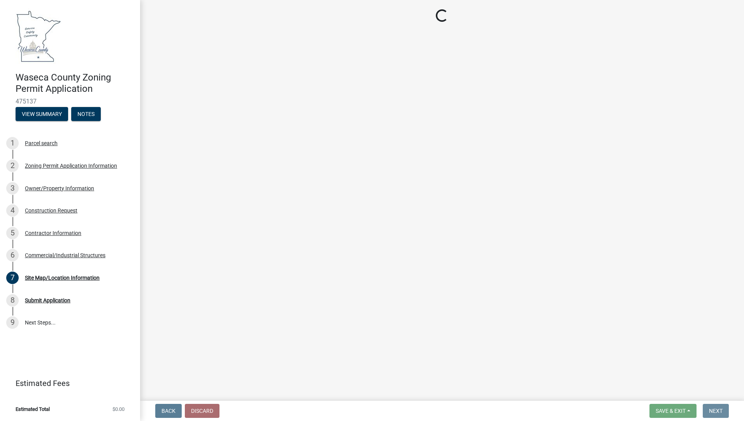
scroll to position [0, 0]
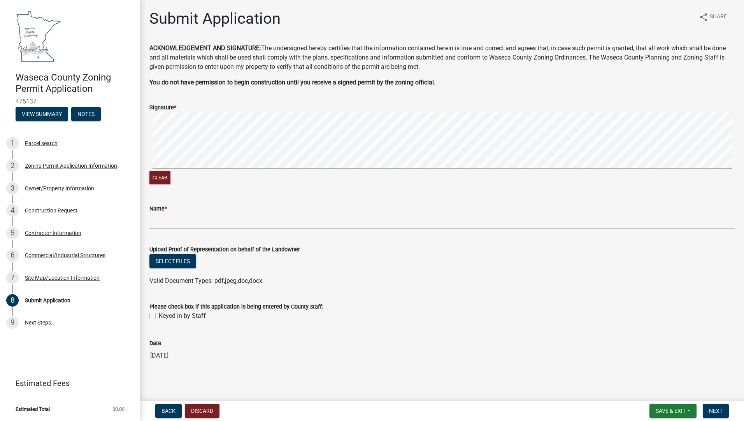
click at [186, 109] on div "Signature *" at bounding box center [441, 107] width 585 height 9
drag, startPoint x: 215, startPoint y: 104, endPoint x: 212, endPoint y: 96, distance: 8.5
click at [212, 96] on form "Signature * Clear" at bounding box center [441, 139] width 585 height 93
click at [207, 153] on form "Signature * Clear" at bounding box center [441, 139] width 585 height 93
click at [264, 180] on div "Clear" at bounding box center [441, 149] width 585 height 74
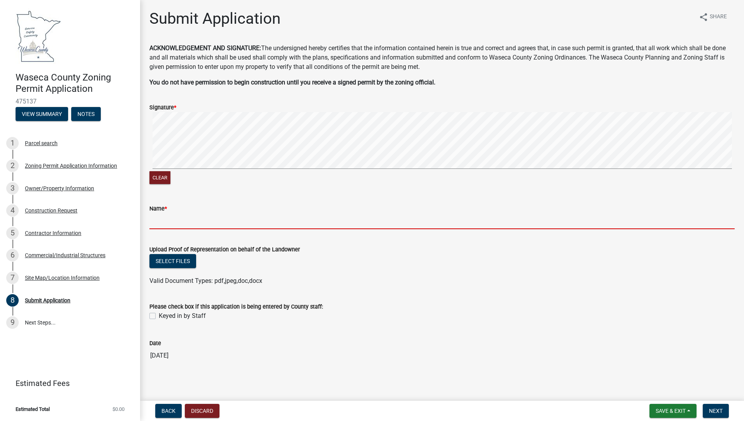
click at [182, 218] on input "Name *" at bounding box center [441, 221] width 585 height 16
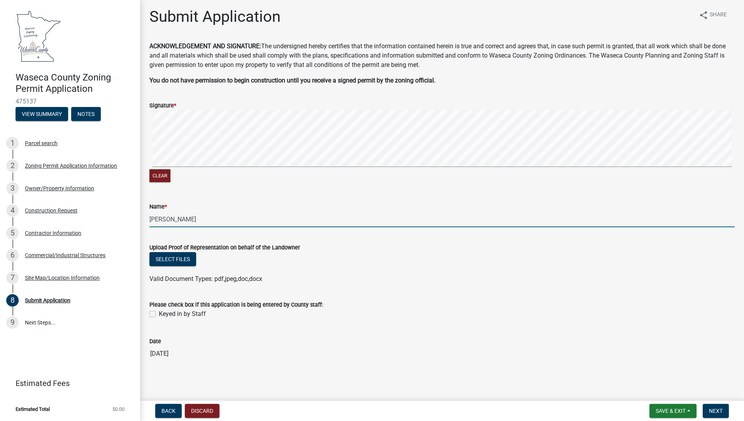
scroll to position [2, 0]
type input "Corey Neid"
click at [717, 410] on span "Next" at bounding box center [716, 411] width 14 height 6
